Goal: Task Accomplishment & Management: Use online tool/utility

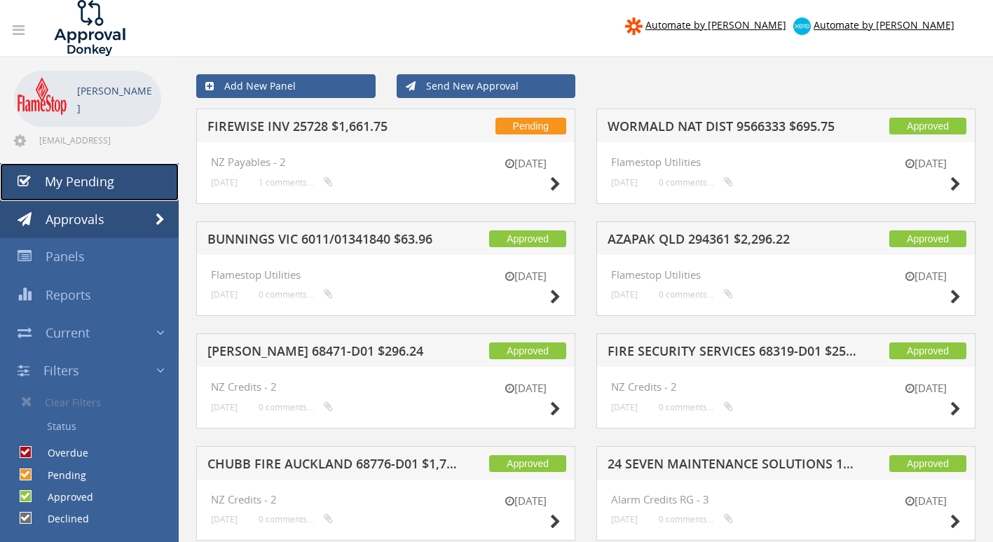
click at [95, 184] on span "My Pending" at bounding box center [79, 181] width 69 height 17
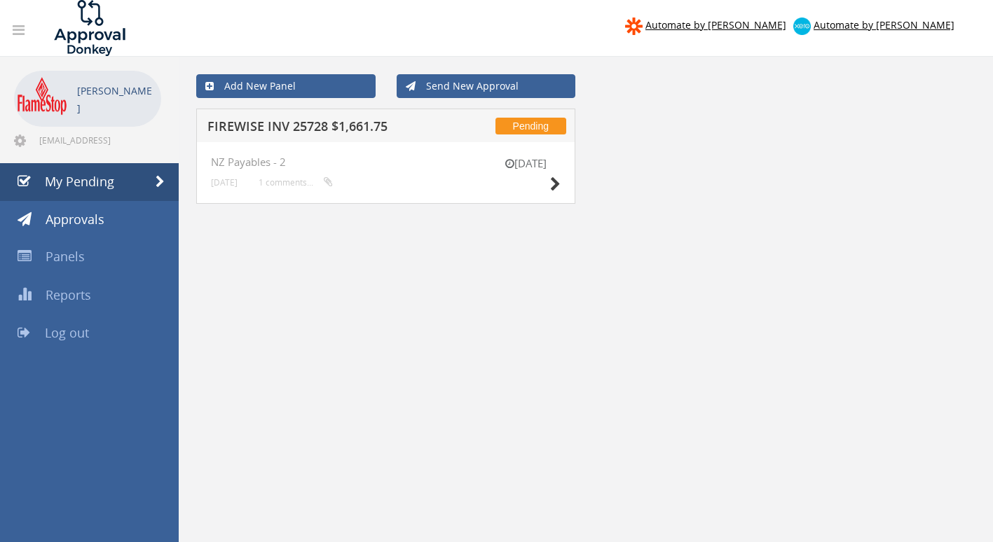
click at [296, 127] on h5 "FIREWISE INV 25728 $1,661.75" at bounding box center [331, 129] width 249 height 18
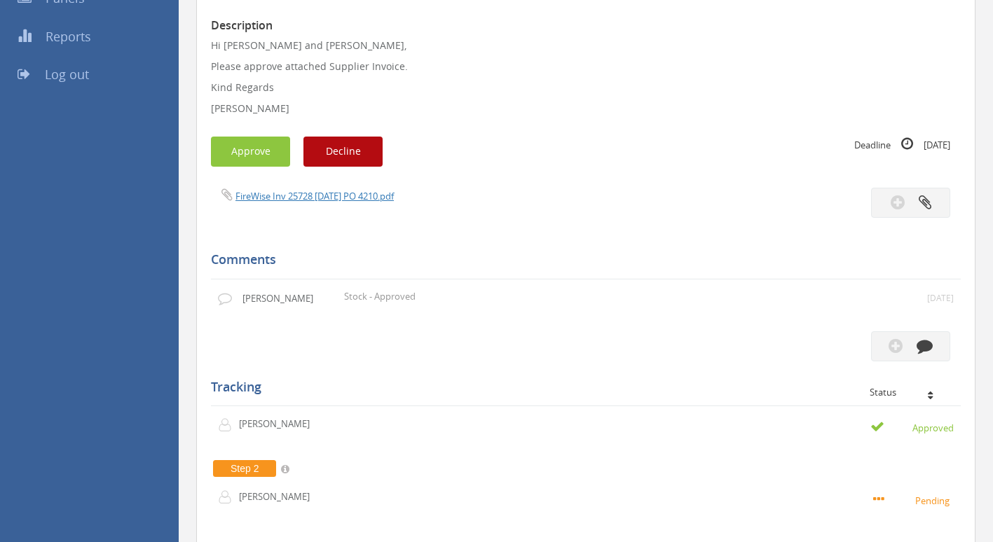
scroll to position [70, 0]
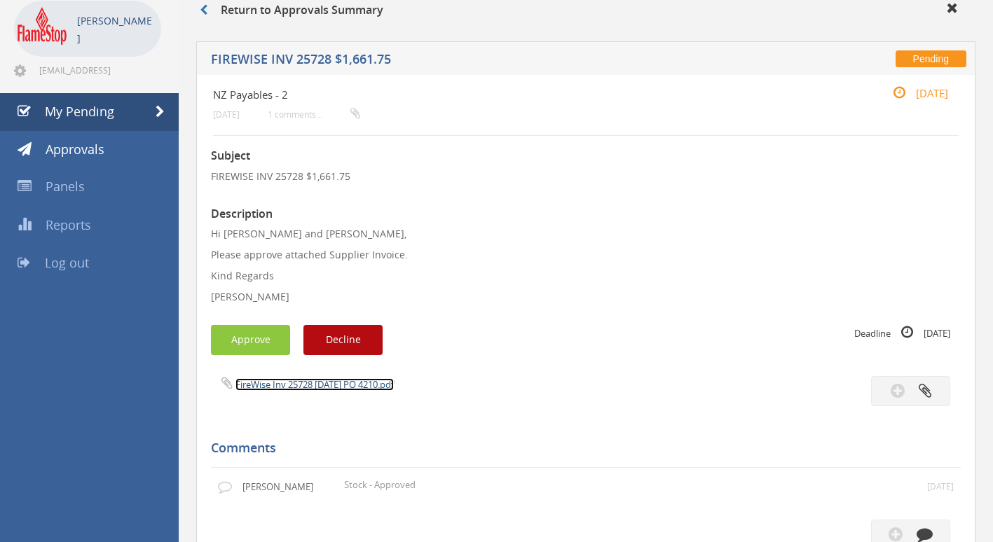
click at [281, 388] on link "FireWise Inv 25728 [DATE] PO 4210.pdf" at bounding box center [314, 384] width 158 height 13
click at [261, 343] on button "Approve" at bounding box center [250, 340] width 79 height 30
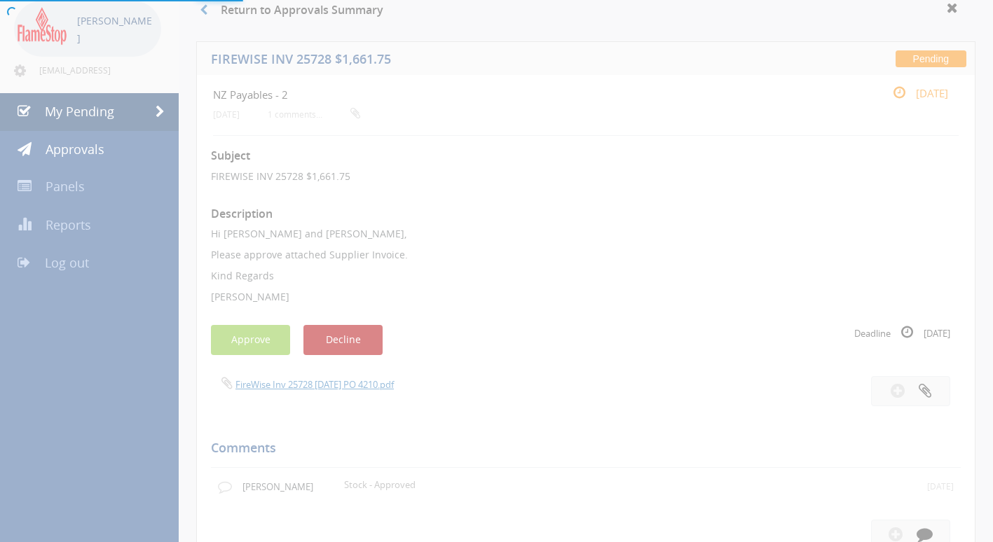
scroll to position [57, 0]
